Goal: Ask a question: Seek information or help from site administrators or community

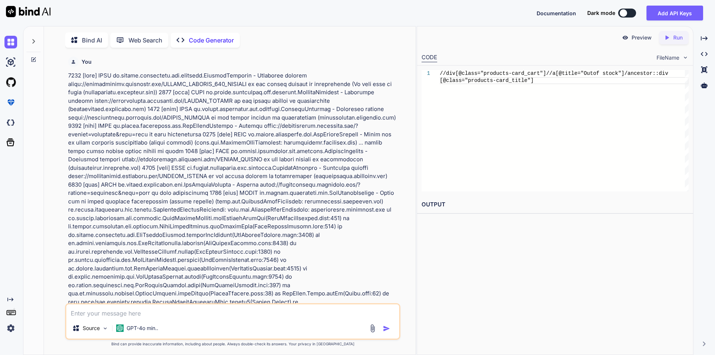
scroll to position [0, 7]
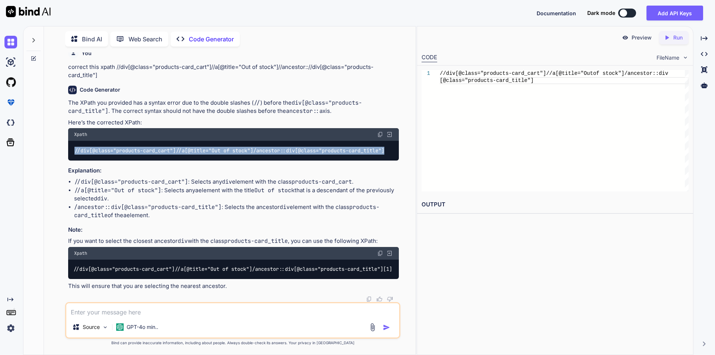
click at [157, 310] on textarea at bounding box center [232, 309] width 333 height 13
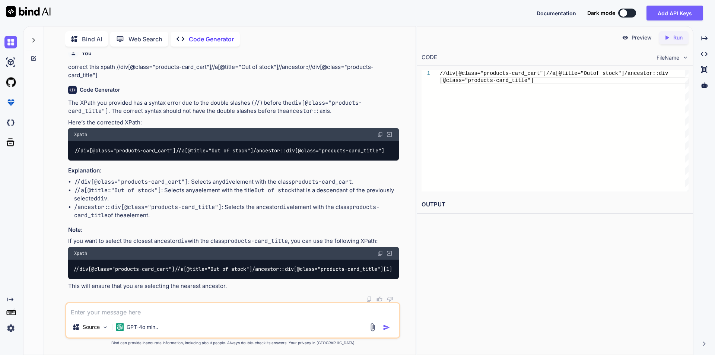
paste textarea "java.lang.NumberFormatException: For input string: "" at java.base/java.lang.Nu…"
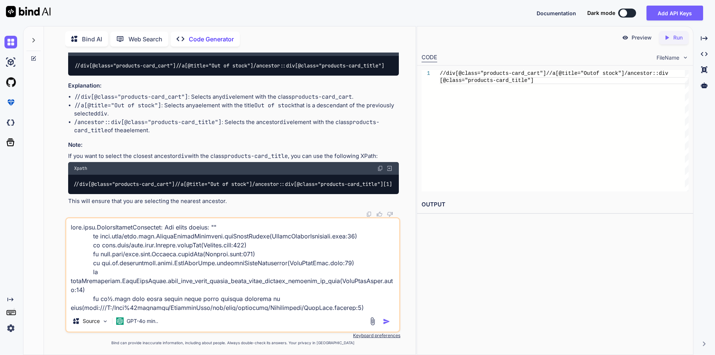
scroll to position [242, 0]
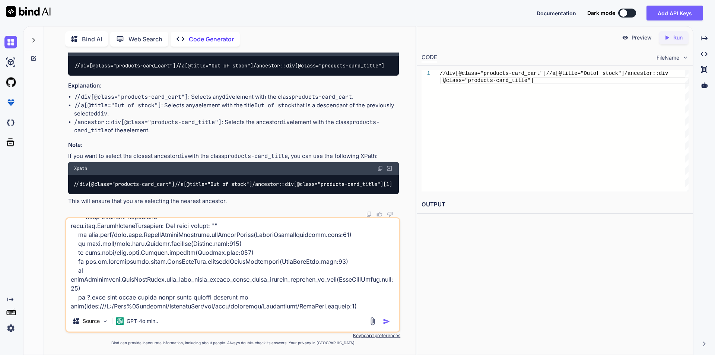
type textarea "java.lang.NumberFormatException: For input string: "" at java.base/java.lang.Nu…"
click at [385, 321] on img "button" at bounding box center [386, 321] width 7 height 7
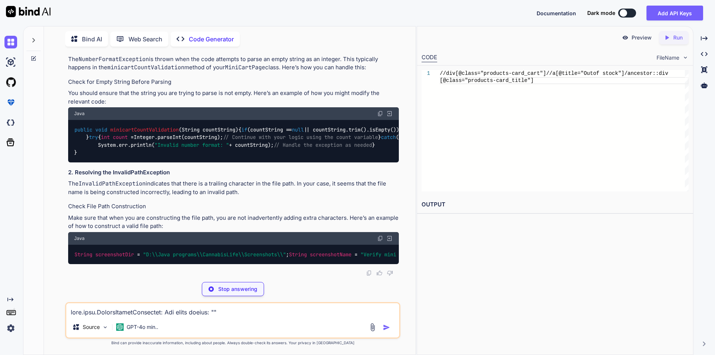
scroll to position [4943, 0]
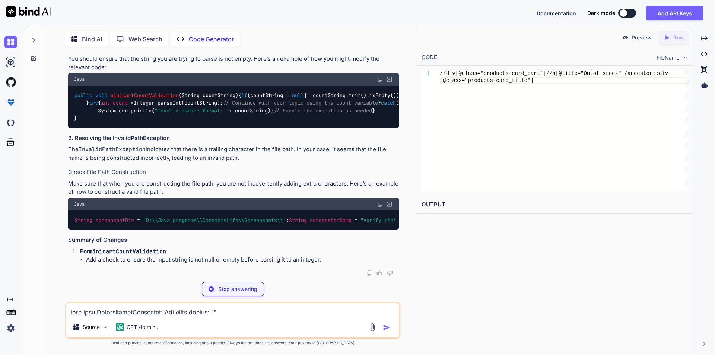
click at [129, 308] on textarea at bounding box center [232, 309] width 333 height 13
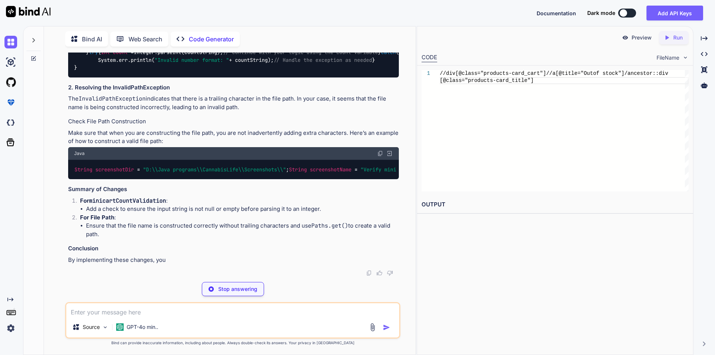
paste textarea "public void minicartCountValidation() { // int totalQty = 0; // for (WebElement…"
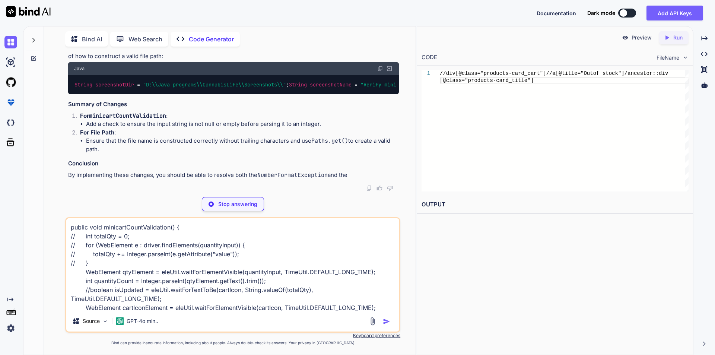
scroll to position [63, 0]
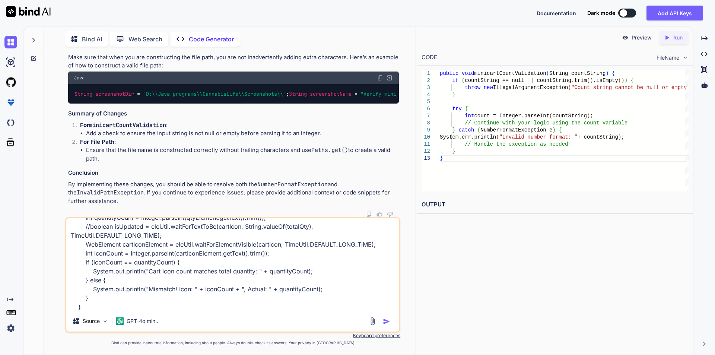
type textarea "public void minicartCountValidation() { // int totalQty = 0; // for (WebElement…"
click at [386, 322] on img "button" at bounding box center [386, 321] width 7 height 7
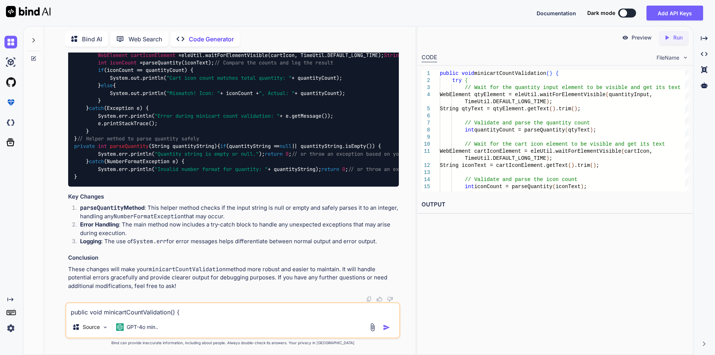
scroll to position [5514, 0]
drag, startPoint x: 97, startPoint y: 125, endPoint x: 235, endPoint y: 146, distance: 139.4
click at [235, 146] on div "public void minicartCountValidation () { try { // Wait for the quantity input e…" at bounding box center [233, 105] width 331 height 164
copy code "String qtyText = qtyElement.getText().trim(); // Validate and parse the quantit…"
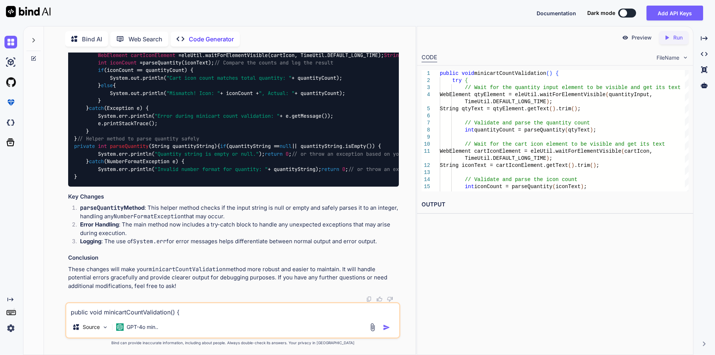
click at [166, 161] on code "public void minicartCountValidation () { try { // Wait for the quantity input e…" at bounding box center [357, 105] width 566 height 152
drag, startPoint x: 98, startPoint y: 161, endPoint x: 237, endPoint y: 161, distance: 138.6
click at [237, 161] on div "public void minicartCountValidation () { try { // Wait for the quantity input e…" at bounding box center [233, 105] width 331 height 164
copy code "String qtyText = qtyElement.getText().trim();"
drag, startPoint x: 94, startPoint y: 215, endPoint x: 257, endPoint y: 215, distance: 163.9
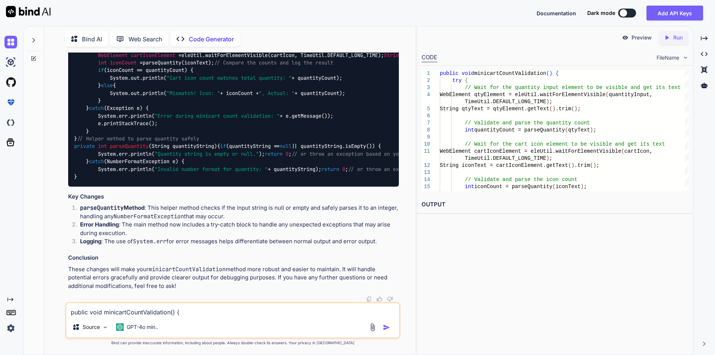
click at [257, 187] on div "public void minicartCountValidation () { try { // Wait for the quantity input e…" at bounding box center [233, 105] width 331 height 164
copy code "String iconText = cartIconElement.getText().trim();"
